Goal: Transaction & Acquisition: Purchase product/service

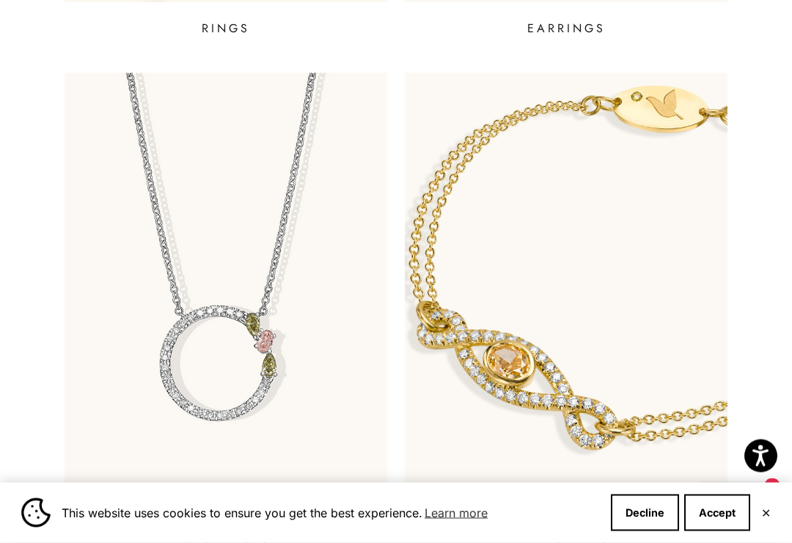
scroll to position [979, 0]
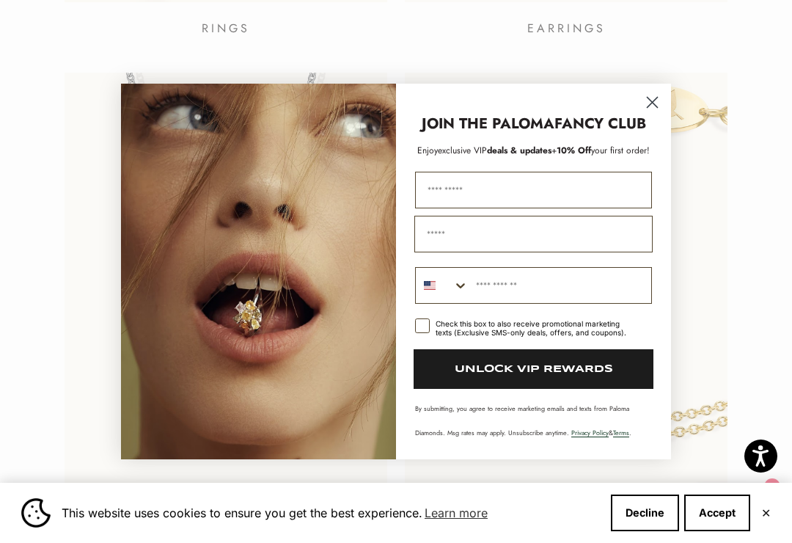
click at [651, 114] on circle "Close dialog" at bounding box center [652, 102] width 24 height 24
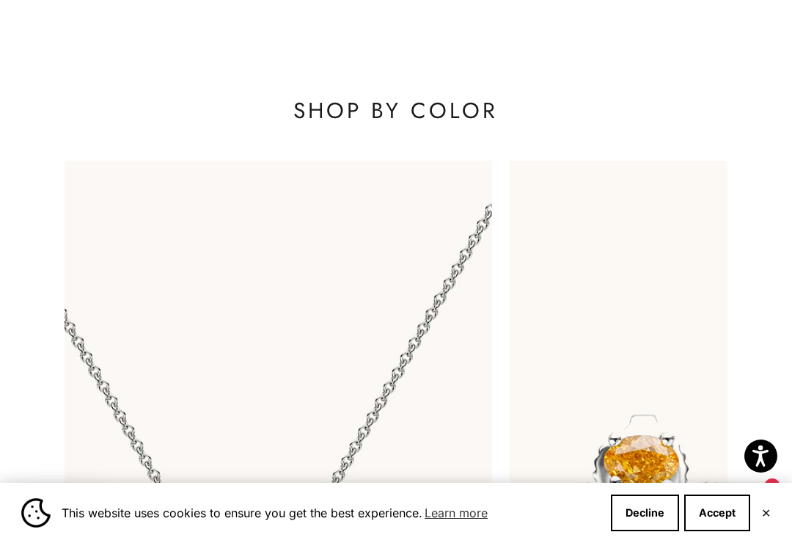
scroll to position [0, 1081]
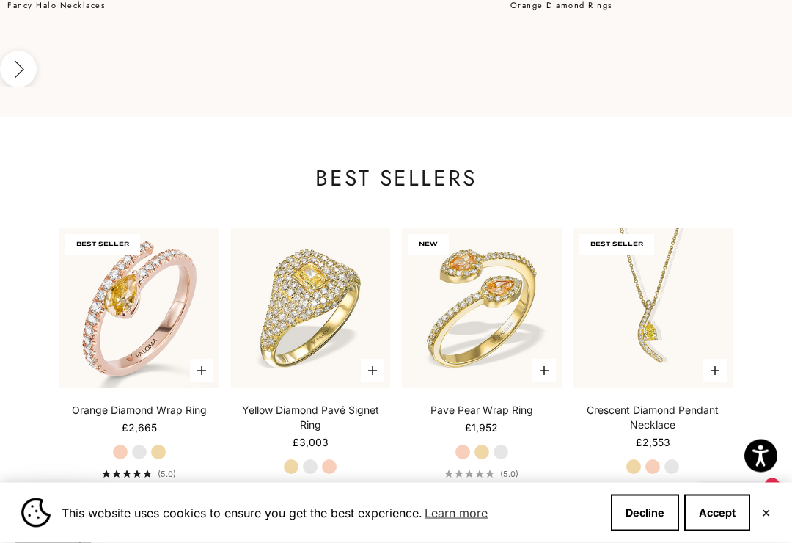
scroll to position [2144, 0]
click at [477, 444] on label "Yellow Gold" at bounding box center [482, 452] width 16 height 16
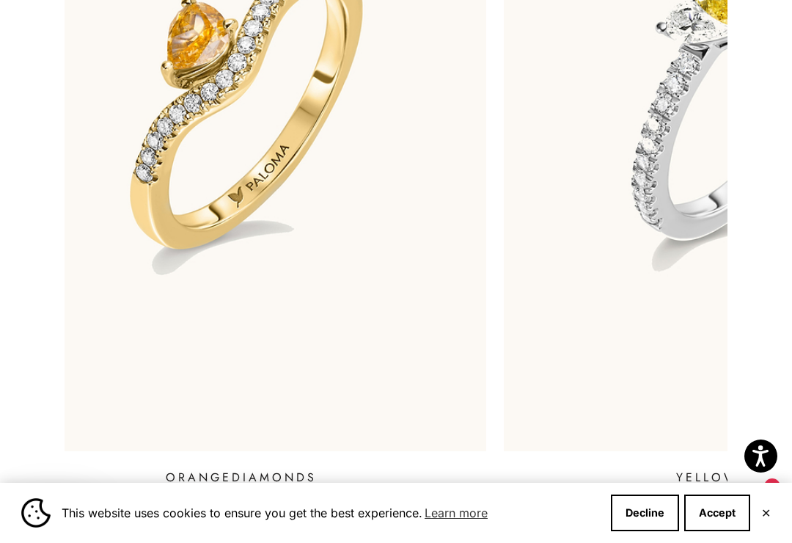
scroll to position [0, 48]
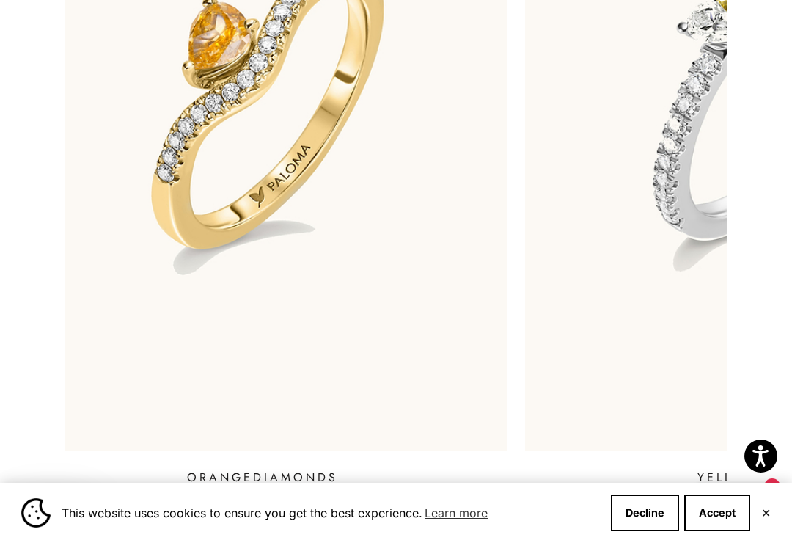
click at [219, 294] on img at bounding box center [262, 94] width 541 height 783
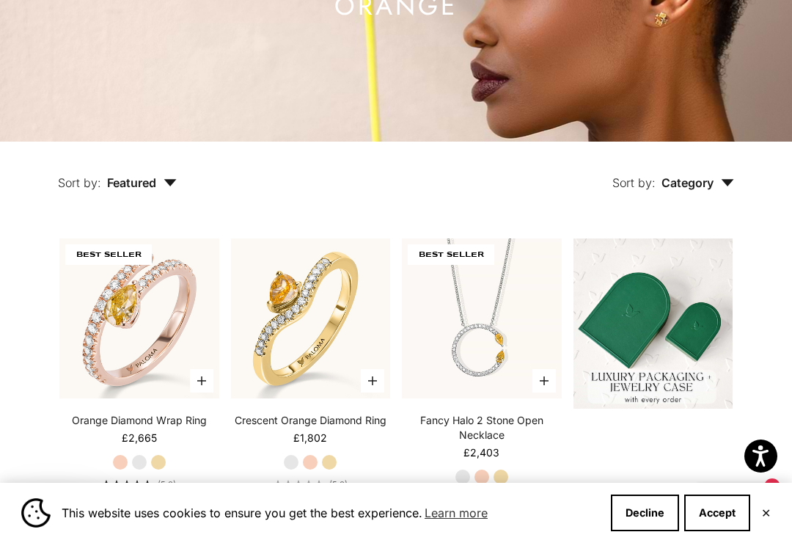
scroll to position [247, 0]
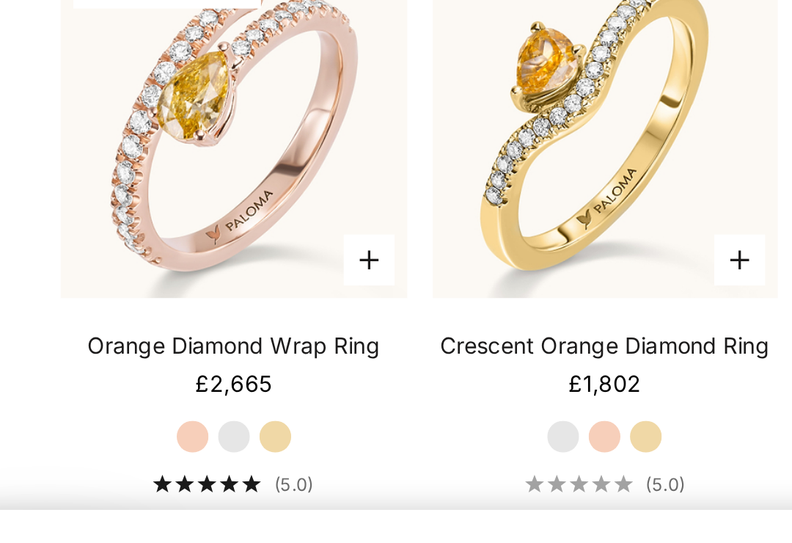
click at [302, 441] on label "Rose Gold" at bounding box center [310, 449] width 16 height 16
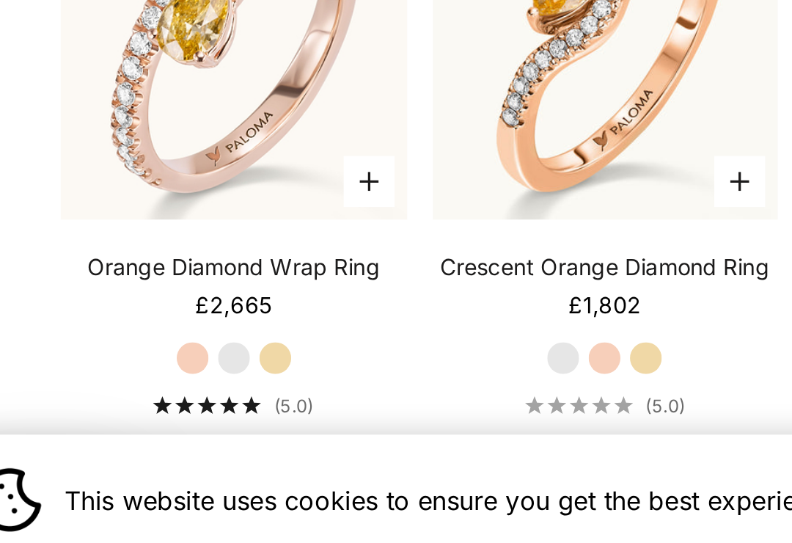
scroll to position [249, 0]
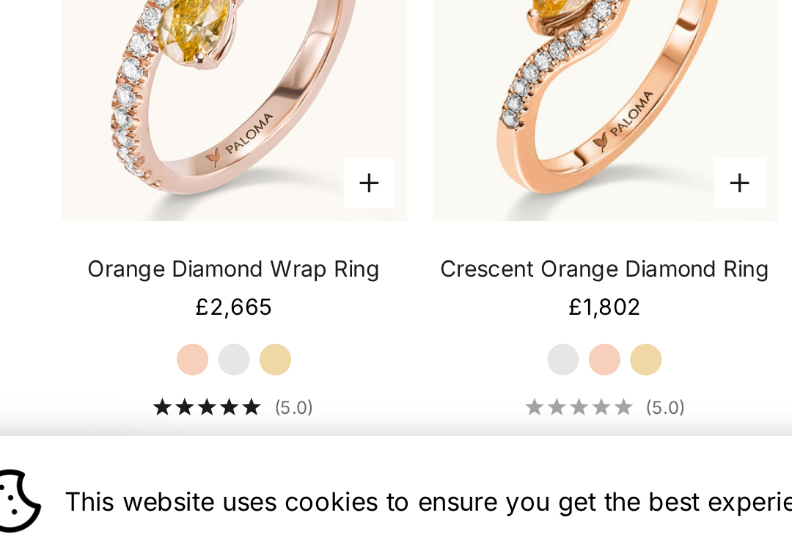
click at [150, 439] on label "Yellow Gold" at bounding box center [158, 447] width 16 height 16
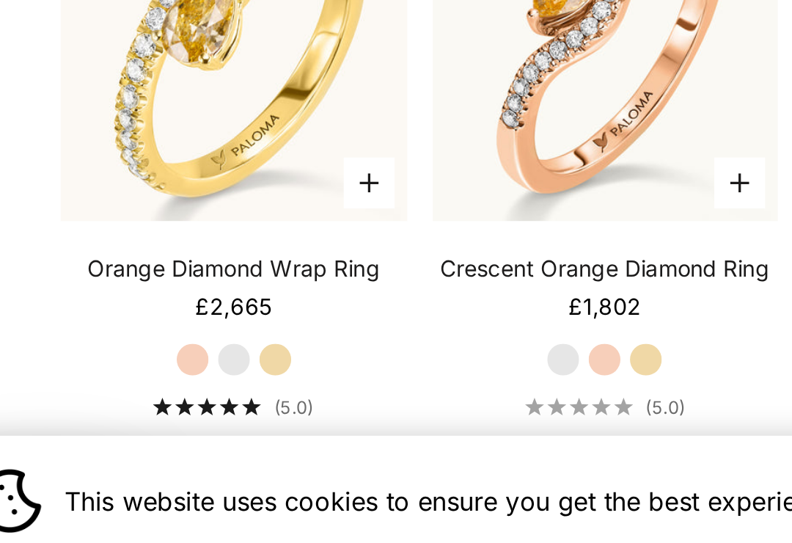
click at [131, 439] on label "White Gold" at bounding box center [139, 447] width 16 height 16
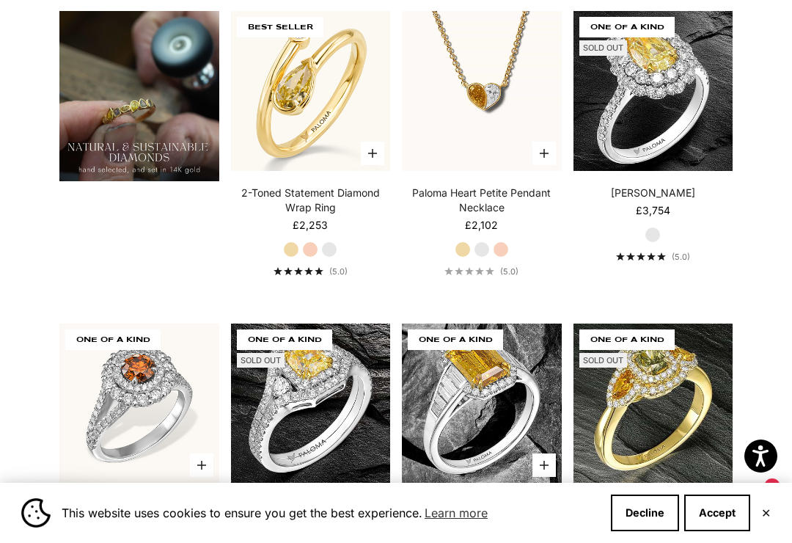
scroll to position [1079, 0]
